Goal: Task Accomplishment & Management: Complete application form

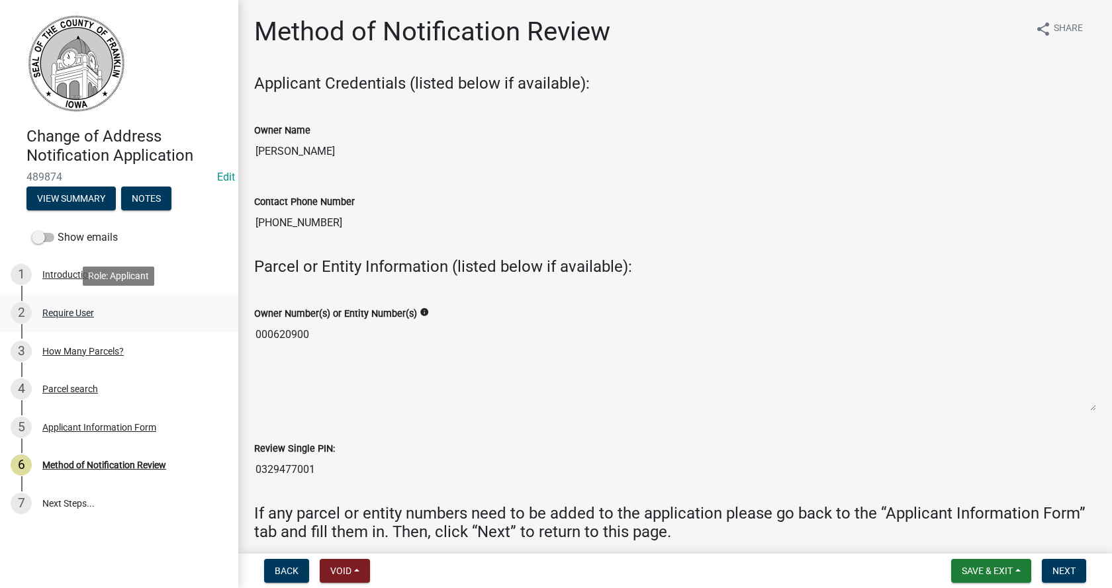
click at [65, 312] on div "Require User" at bounding box center [68, 312] width 52 height 9
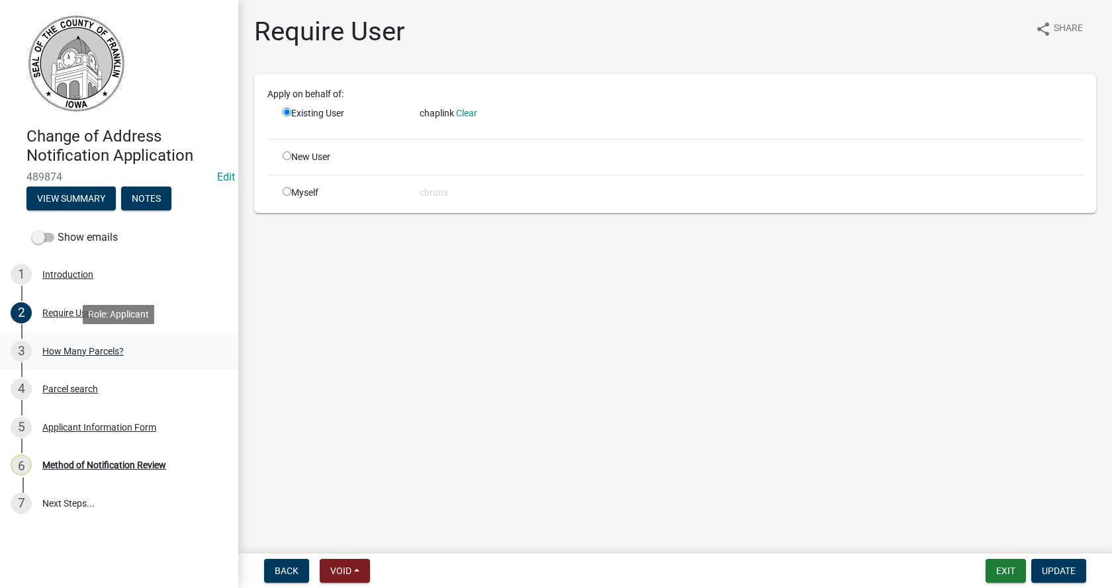
click at [72, 350] on div "How Many Parcels?" at bounding box center [82, 351] width 81 height 9
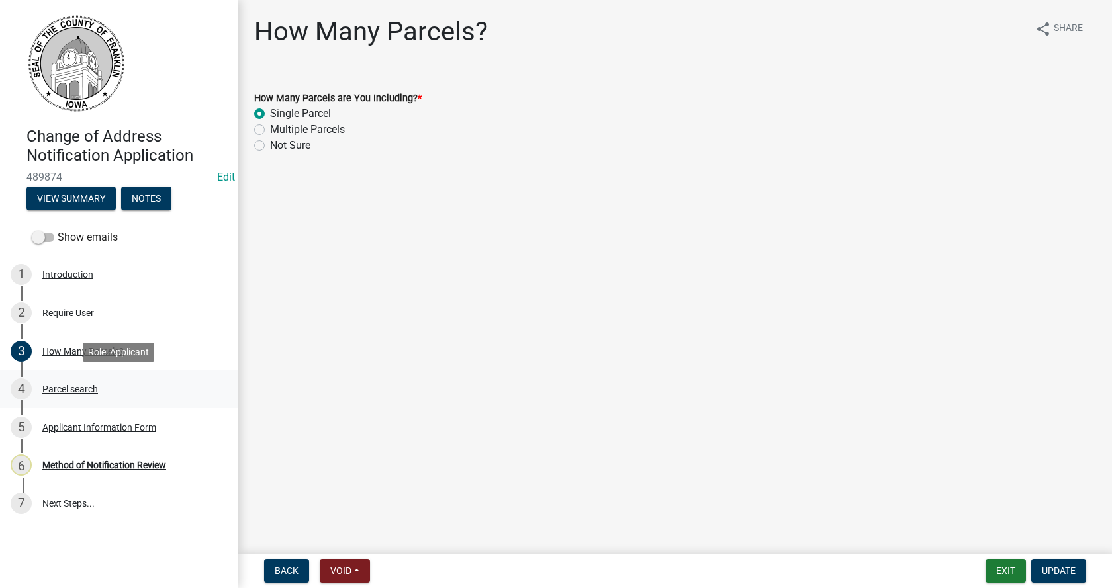
click at [64, 393] on div "Parcel search" at bounding box center [70, 388] width 56 height 9
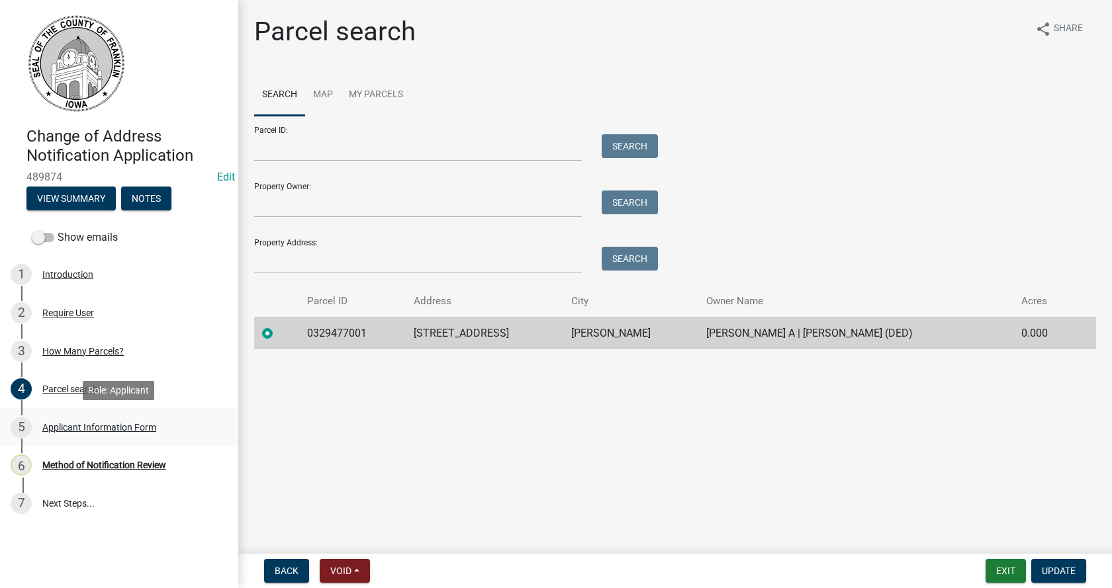
click at [62, 431] on div "Applicant Information Form" at bounding box center [99, 427] width 114 height 9
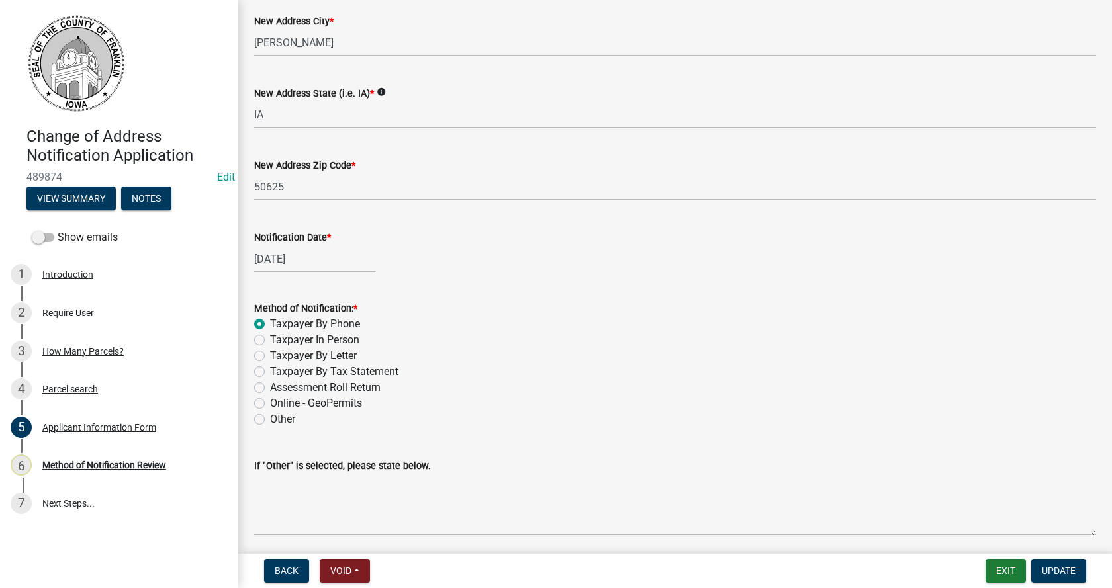
scroll to position [1184, 0]
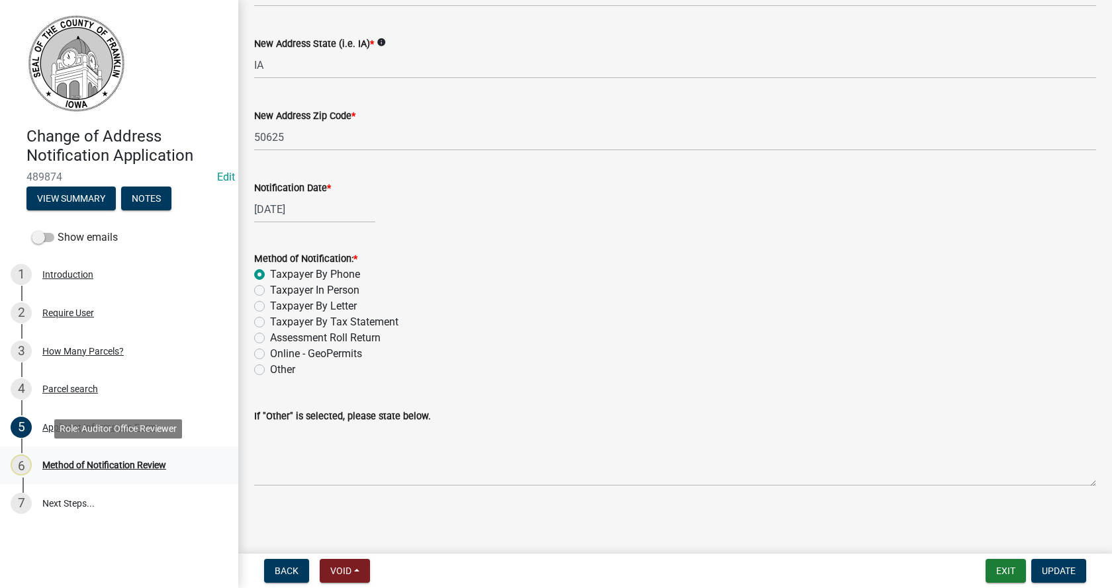
click at [131, 463] on div "Method of Notification Review" at bounding box center [104, 465] width 124 height 9
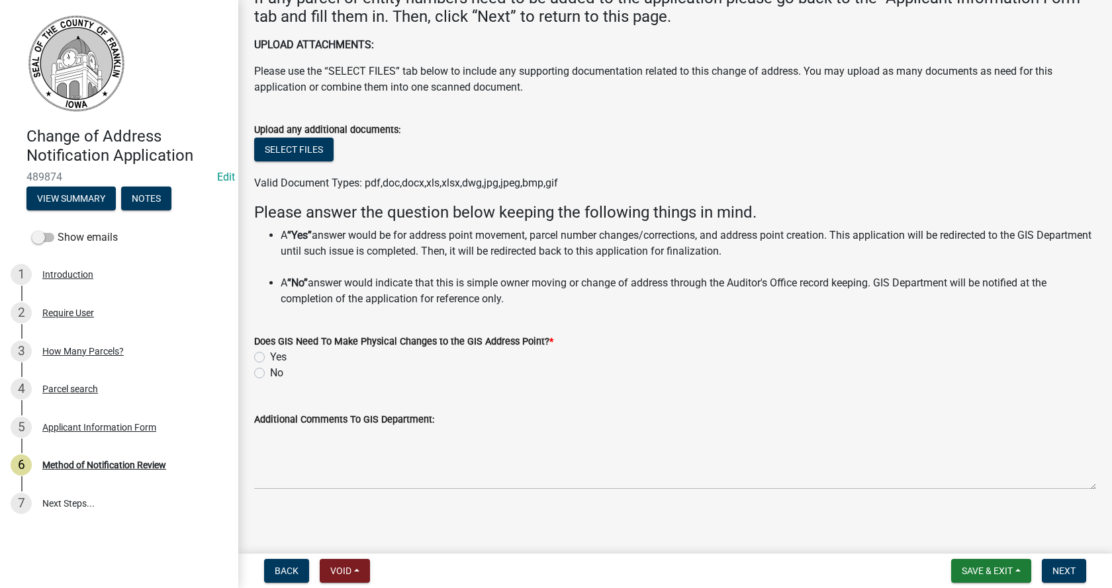
scroll to position [519, 0]
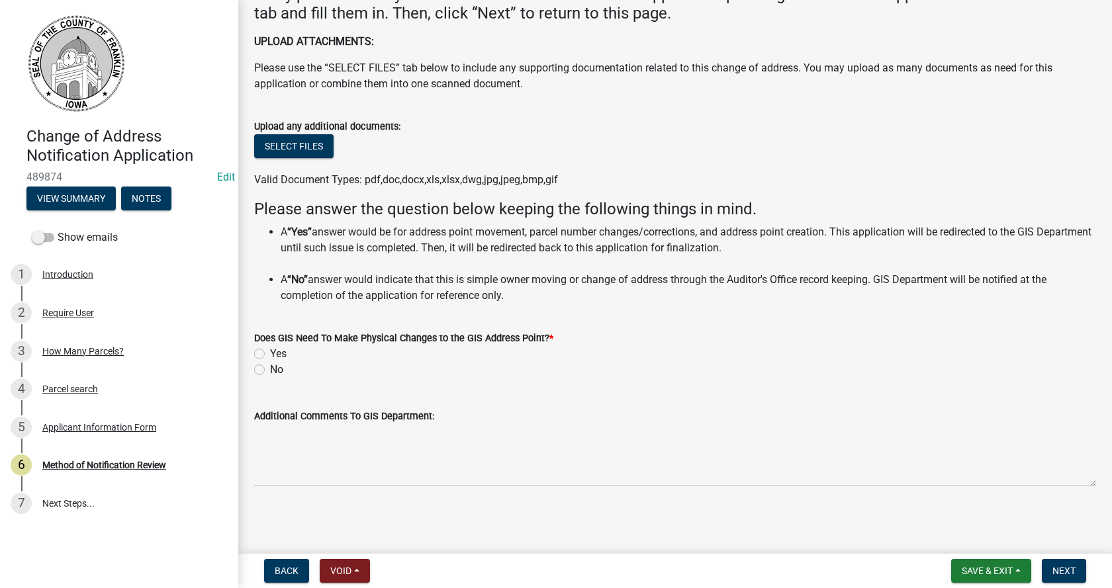
click at [270, 373] on label "No" at bounding box center [276, 370] width 13 height 16
click at [270, 371] on input "No" at bounding box center [274, 366] width 9 height 9
radio input "true"
click at [1061, 572] on span "Next" at bounding box center [1063, 571] width 23 height 11
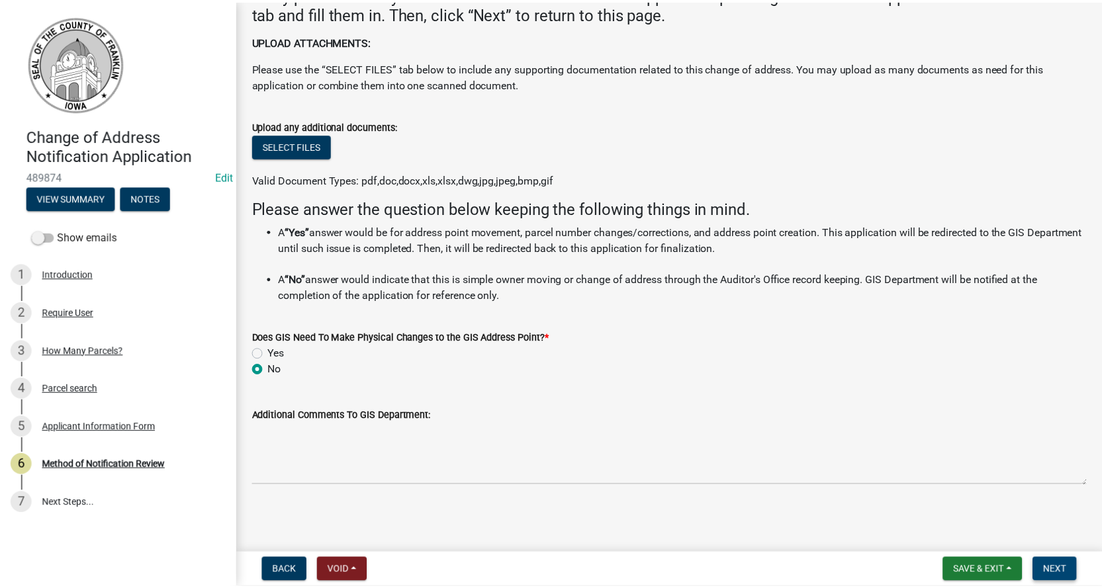
scroll to position [0, 0]
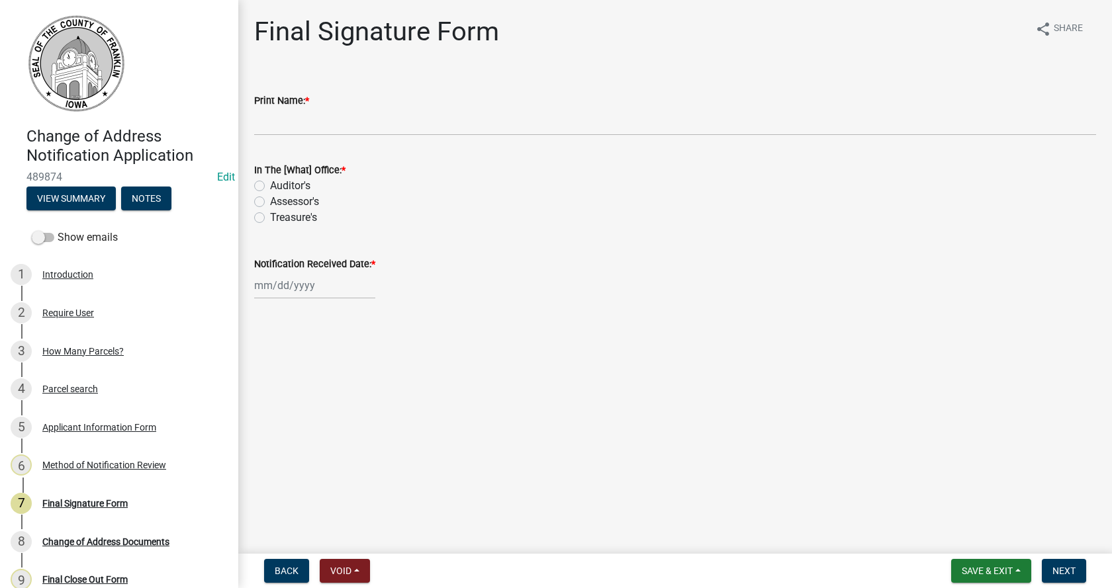
click at [259, 196] on div "Assessor's" at bounding box center [675, 202] width 842 height 16
click at [270, 201] on label "Assessor's" at bounding box center [294, 202] width 49 height 16
click at [270, 201] on input "Assessor's" at bounding box center [274, 198] width 9 height 9
radio input "true"
click at [265, 283] on div at bounding box center [314, 285] width 121 height 27
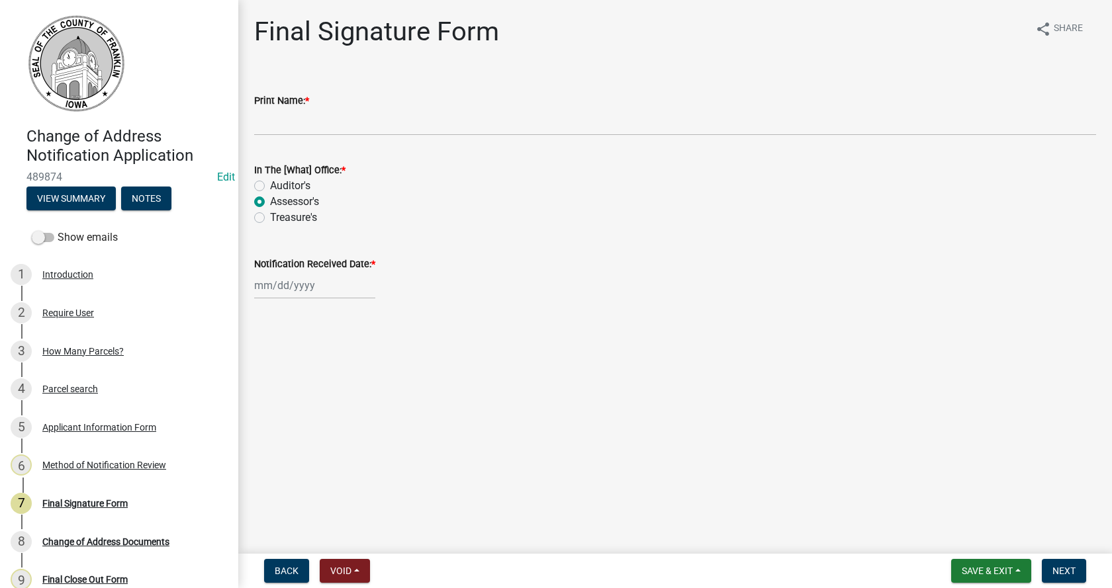
select select "10"
select select "2025"
click at [352, 378] on div "10" at bounding box center [351, 377] width 21 height 21
type input "[DATE]"
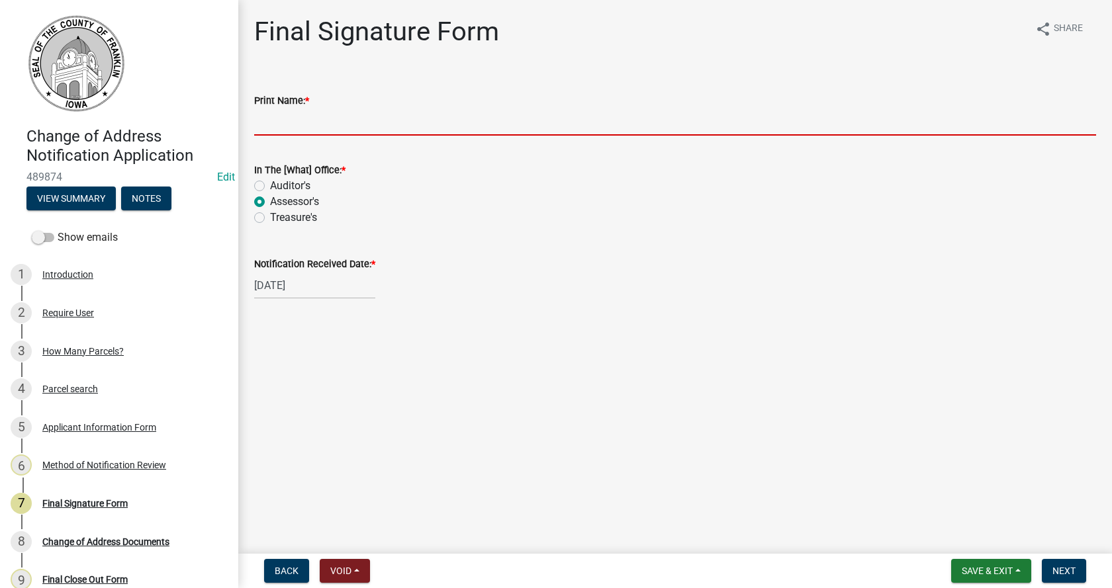
click at [316, 120] on input "Print Name: *" at bounding box center [675, 122] width 842 height 27
click at [298, 110] on input "Print Name: *" at bounding box center [675, 122] width 842 height 27
type input "[PERSON_NAME]"
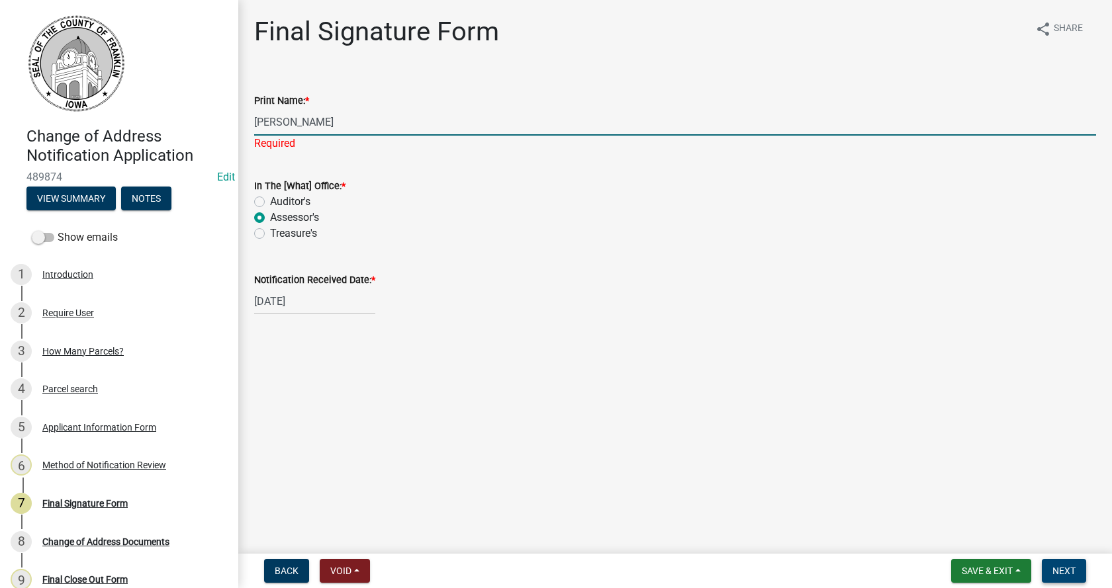
click at [1061, 572] on span "Next" at bounding box center [1063, 571] width 23 height 11
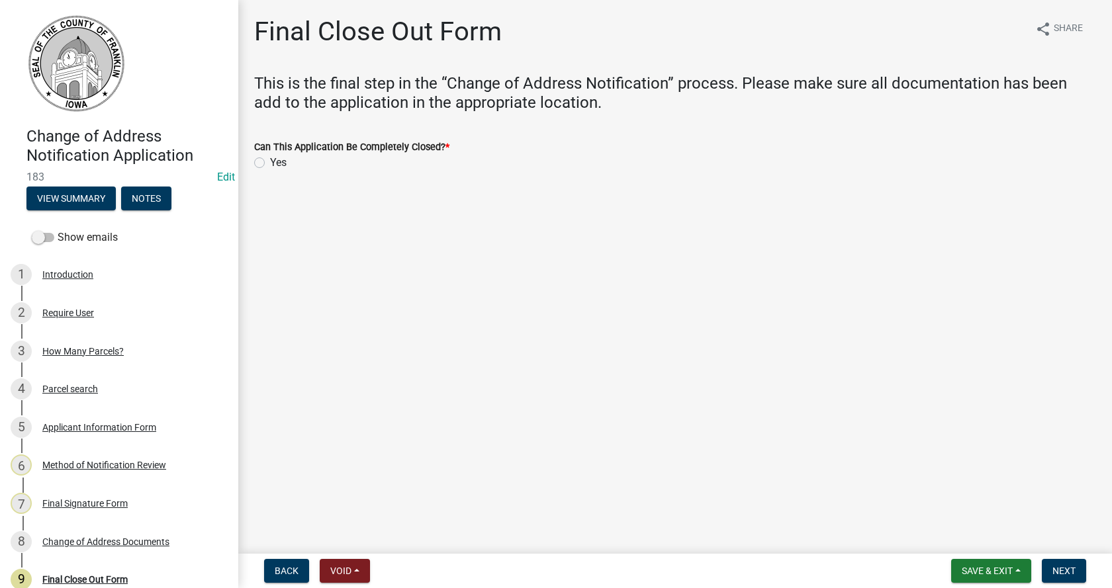
click at [270, 163] on label "Yes" at bounding box center [278, 163] width 17 height 16
click at [270, 163] on input "Yes" at bounding box center [274, 159] width 9 height 9
radio input "true"
click at [1059, 568] on span "Next" at bounding box center [1063, 571] width 23 height 11
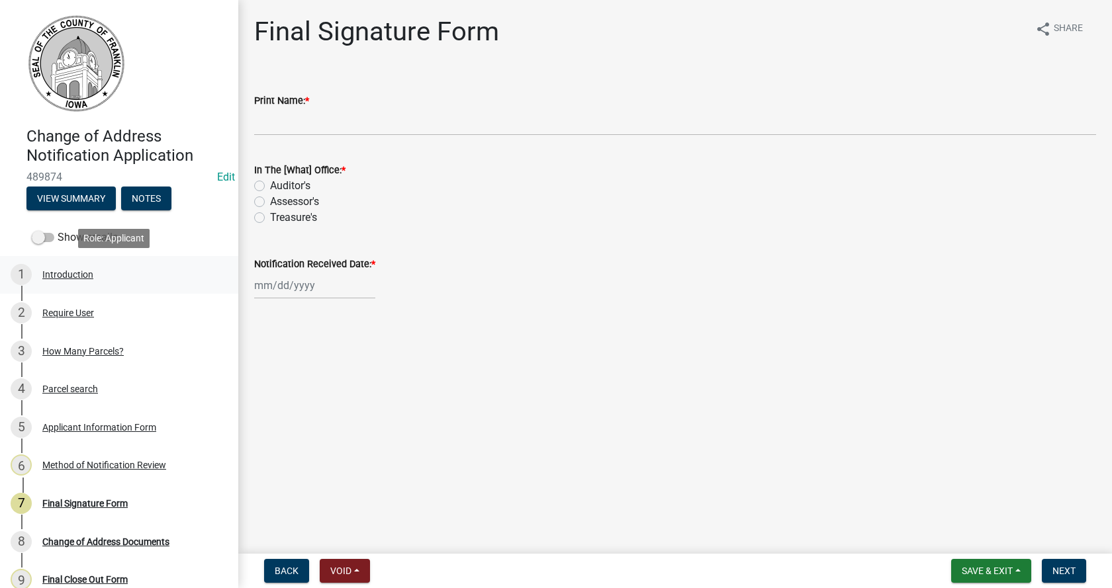
click at [81, 271] on div "Introduction" at bounding box center [67, 274] width 51 height 9
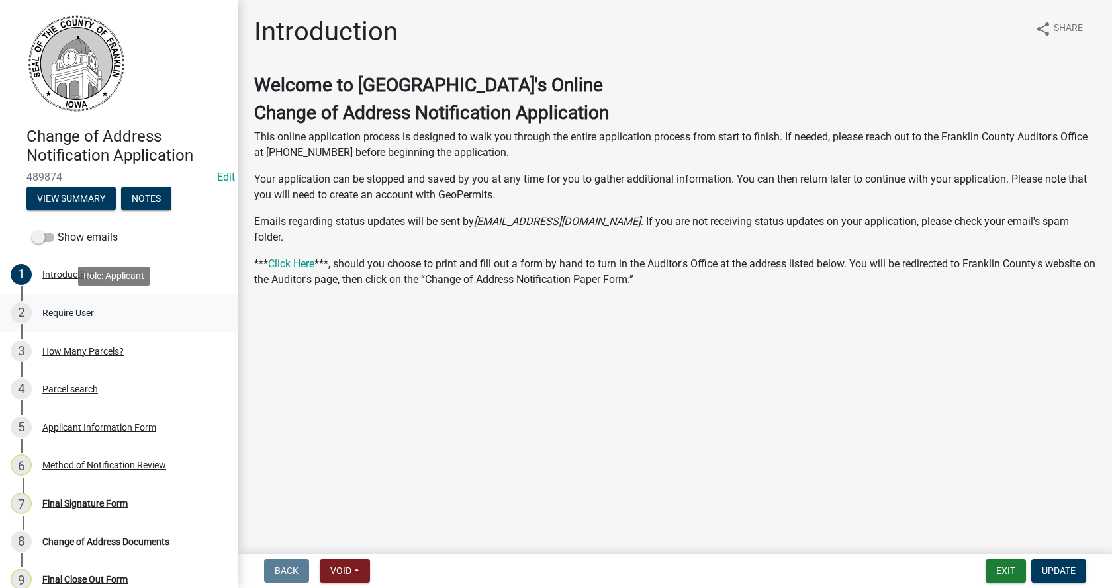
click at [67, 317] on div "Require User" at bounding box center [68, 312] width 52 height 9
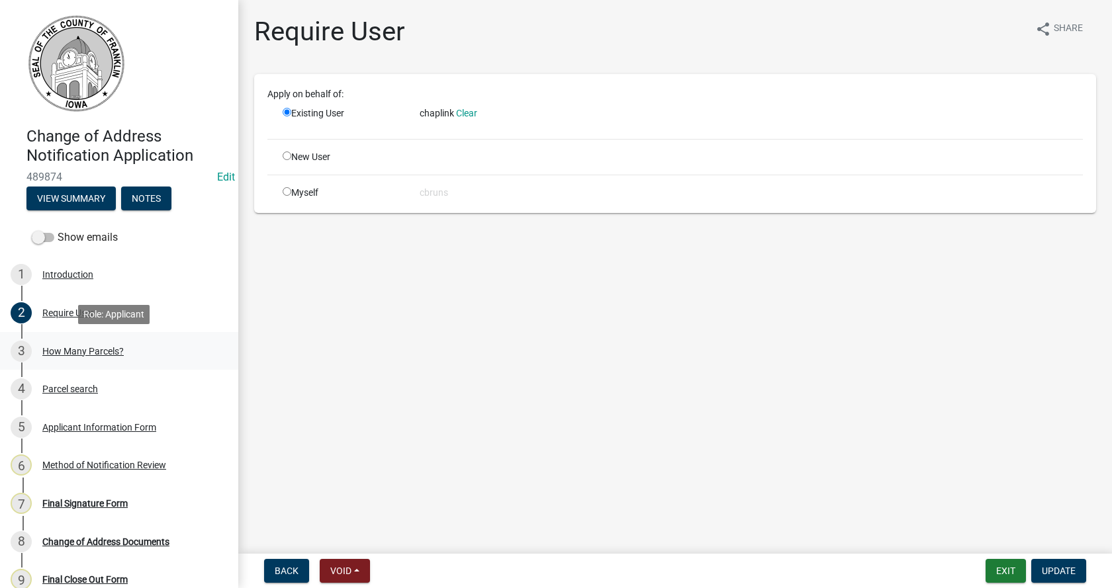
click at [67, 351] on div "How Many Parcels?" at bounding box center [82, 351] width 81 height 9
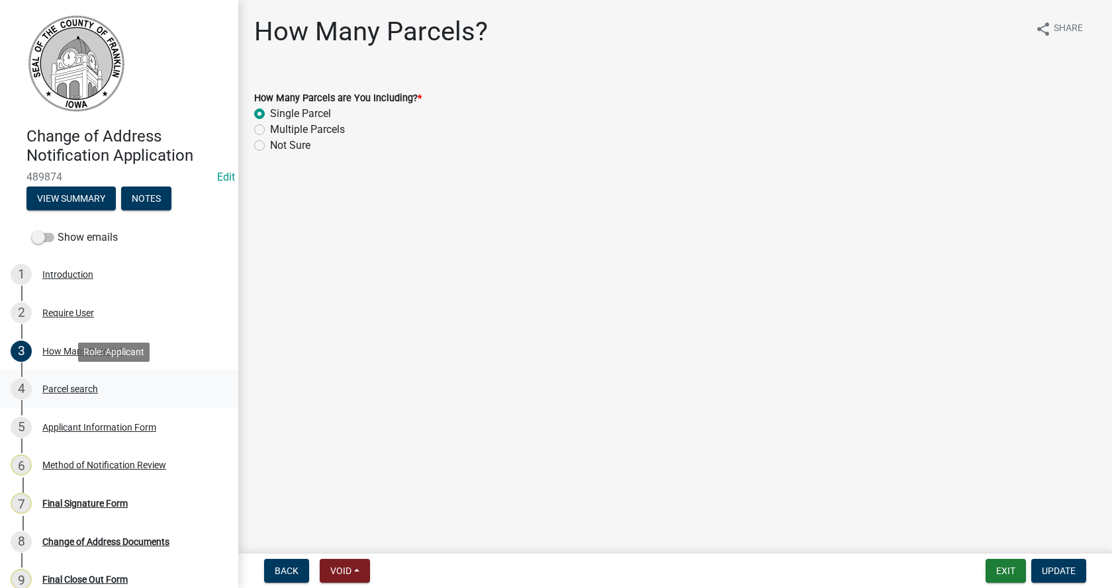
click at [62, 390] on div "Parcel search" at bounding box center [70, 388] width 56 height 9
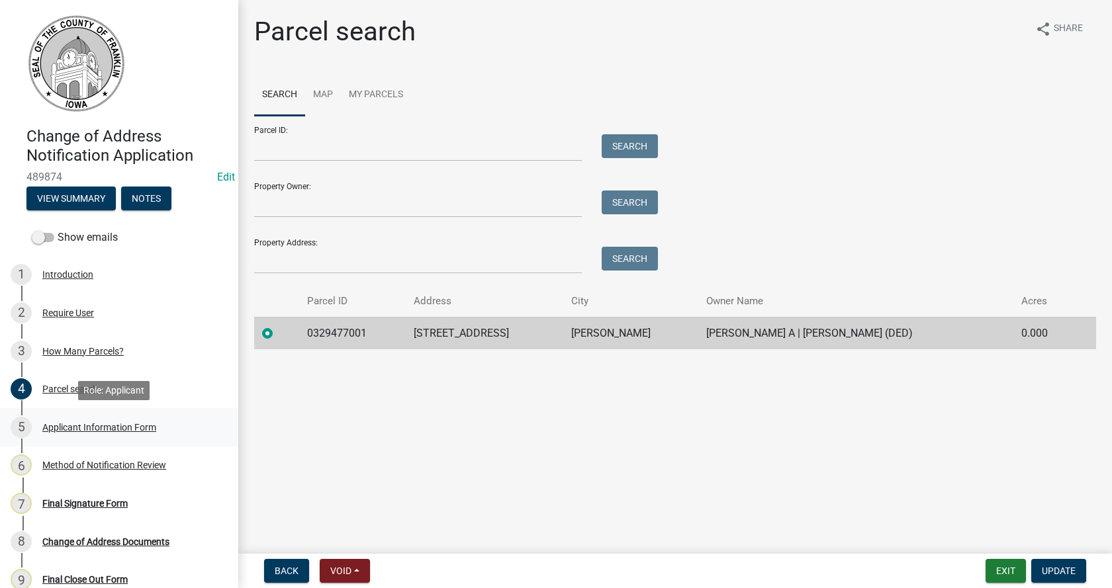
click at [64, 427] on div "Applicant Information Form" at bounding box center [99, 427] width 114 height 9
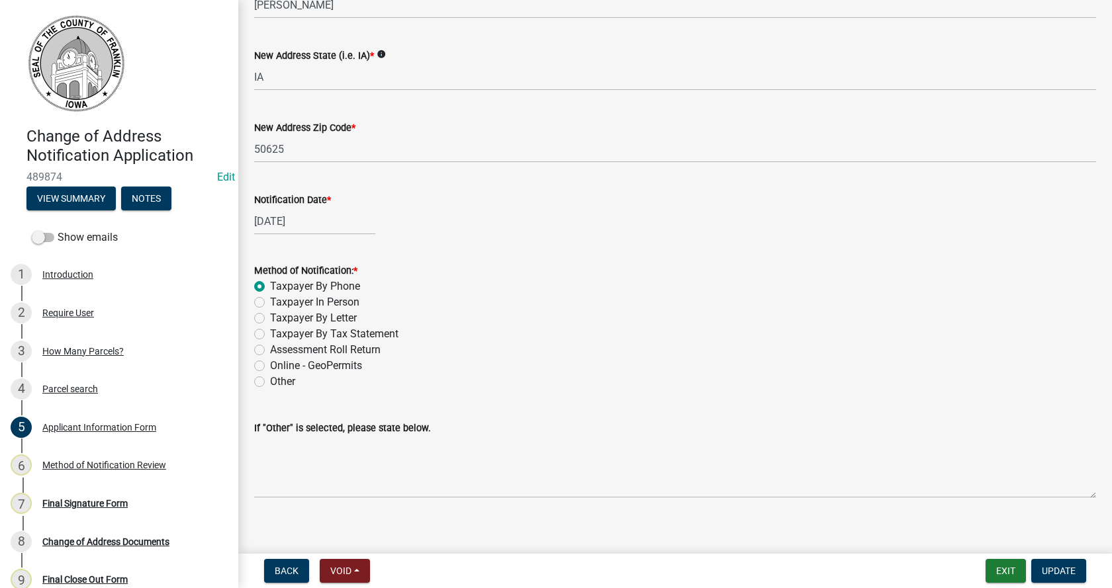
scroll to position [1184, 0]
